Goal: Complete application form

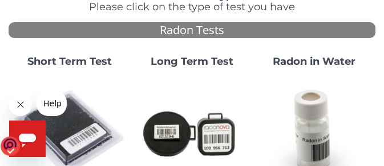
scroll to position [114, 0]
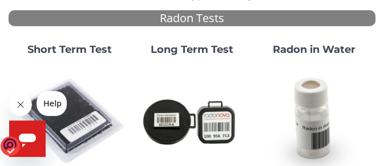
click at [76, 47] on strong "Short Term Test" at bounding box center [69, 49] width 84 height 13
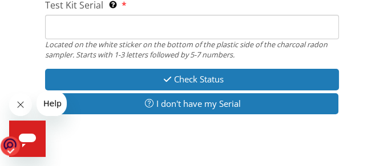
click at [62, 24] on input "Test Kit Serial Located on the white sticker on the bottom of the plastic side …" at bounding box center [191, 27] width 293 height 25
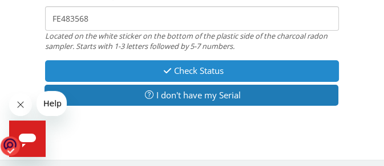
scroll to position [141, 0]
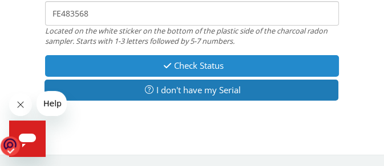
type input "FE483568"
click at [176, 62] on button "Check Status" at bounding box center [191, 65] width 293 height 21
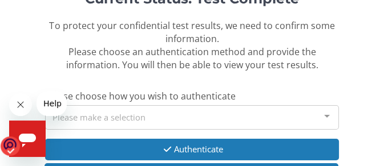
scroll to position [171, 0]
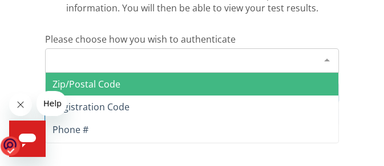
click at [328, 60] on div at bounding box center [326, 60] width 23 height 22
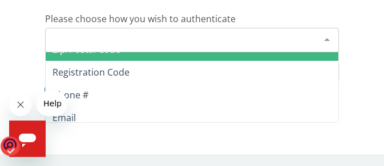
scroll to position [21, 0]
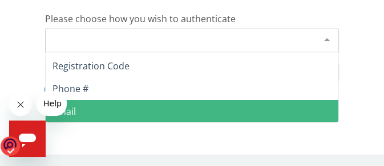
click at [95, 110] on span "Email" at bounding box center [192, 111] width 292 height 23
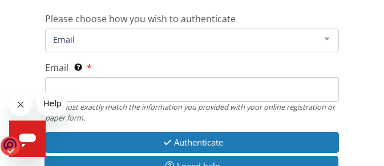
click at [54, 87] on input "Email This must exactly match the information you provided with your online reg…" at bounding box center [191, 90] width 293 height 25
type input "[EMAIL_ADDRESS][DOMAIN_NAME]"
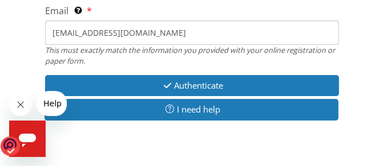
scroll to position [262, 0]
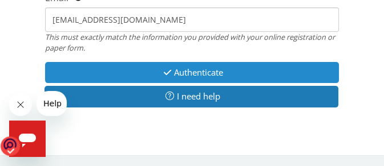
click at [183, 73] on button "Authenticate" at bounding box center [191, 72] width 293 height 21
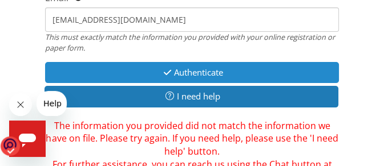
scroll to position [319, 0]
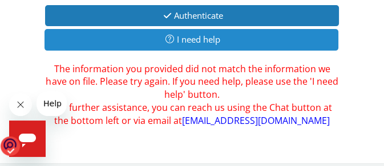
click at [190, 42] on button "I need help" at bounding box center [190, 39] width 293 height 21
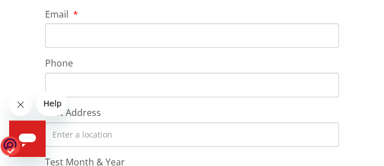
click at [60, 34] on input "Email" at bounding box center [191, 35] width 293 height 25
type input "[EMAIL_ADDRESS][DOMAIN_NAME]"
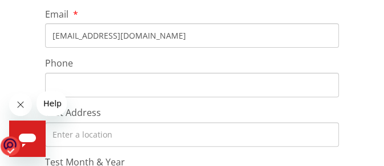
type input "[PERSON_NAME]"
type input "A [PERSON_NAME]"
type input "[PHONE_NUMBER]"
type input "[STREET_ADDRESS]"
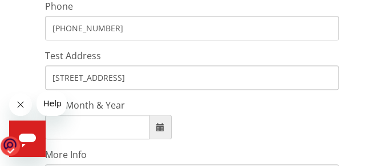
scroll to position [433, 0]
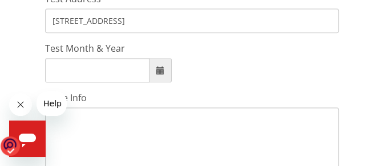
click at [105, 76] on input "Test Month & Year" at bounding box center [97, 70] width 104 height 25
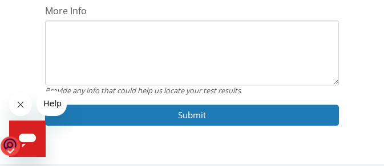
scroll to position [529, 0]
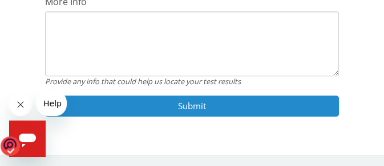
click at [161, 108] on button "Submit" at bounding box center [191, 106] width 293 height 21
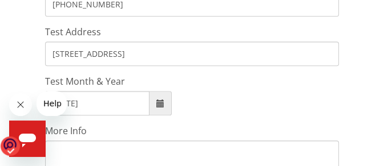
scroll to position [415, 0]
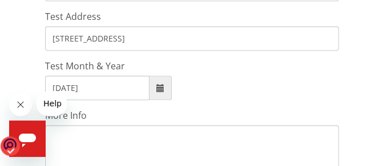
drag, startPoint x: 119, startPoint y: 180, endPoint x: 48, endPoint y: 92, distance: 112.8
click at [162, 87] on span at bounding box center [160, 88] width 8 height 8
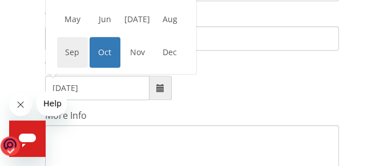
click at [68, 51] on span "Sep" at bounding box center [72, 52] width 31 height 31
type input "[DATE]"
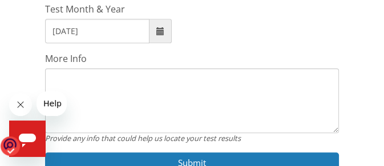
scroll to position [529, 0]
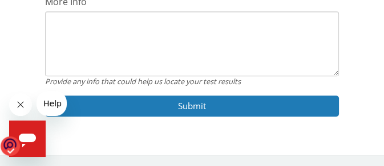
click at [61, 29] on textarea "More Info" at bounding box center [191, 43] width 293 height 65
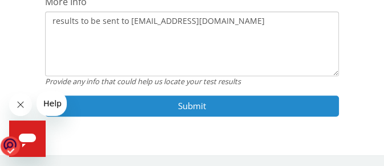
type textarea "results to be sent to [EMAIL_ADDRESS][DOMAIN_NAME]"
click at [194, 103] on button "Submit" at bounding box center [191, 106] width 293 height 21
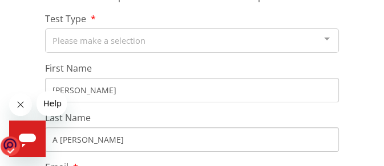
scroll to position [180, 0]
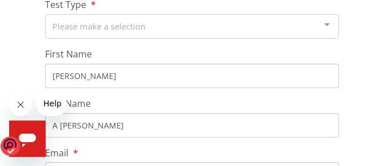
click at [326, 25] on div at bounding box center [326, 26] width 23 height 22
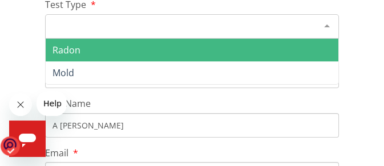
click at [102, 47] on span "Radon" at bounding box center [192, 50] width 292 height 23
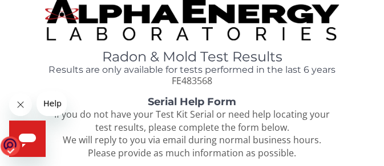
scroll to position [0, 0]
